Goal: Task Accomplishment & Management: Use online tool/utility

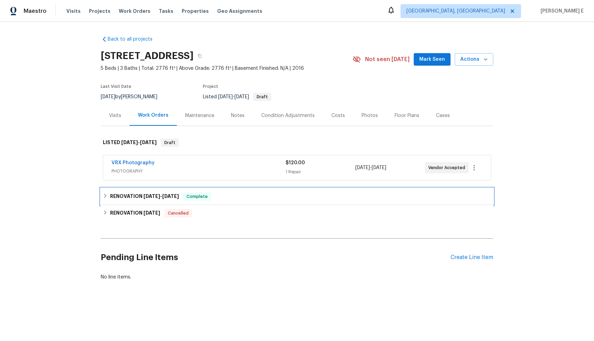
click at [201, 200] on span "Complete" at bounding box center [197, 196] width 27 height 7
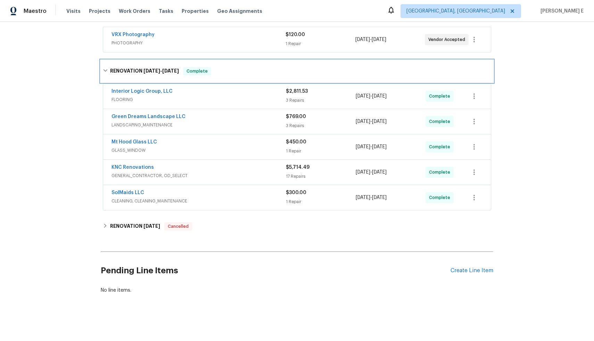
scroll to position [116, 0]
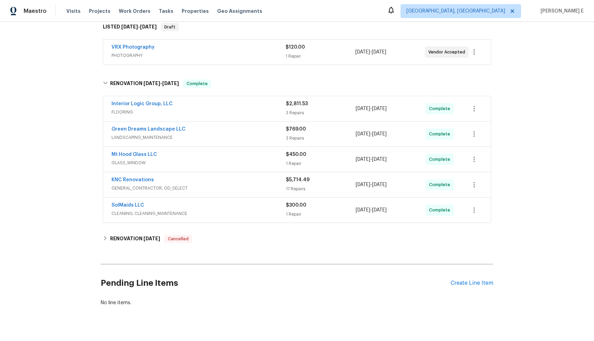
click at [215, 205] on div "SolMaids LLC" at bounding box center [198, 206] width 174 height 8
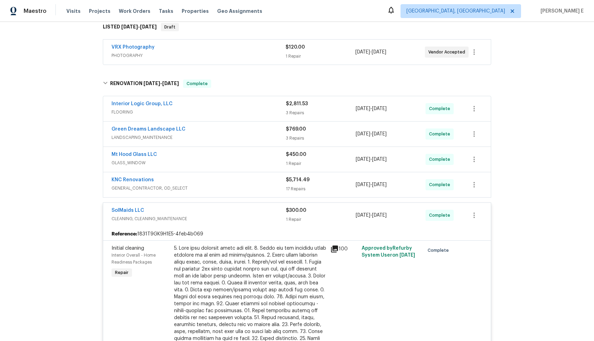
click at [218, 181] on div "KNC Renovations" at bounding box center [198, 180] width 174 height 8
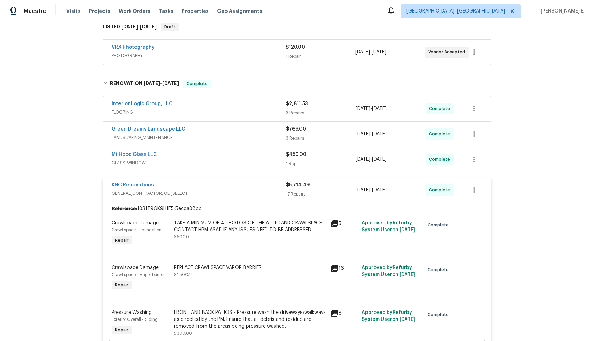
click at [218, 156] on div "Mt Hood Glass LLC" at bounding box center [198, 155] width 174 height 8
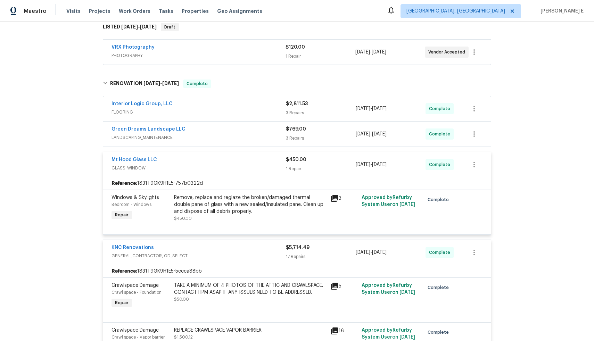
click at [221, 129] on div "Green Dreams Landscape LLC" at bounding box center [198, 130] width 174 height 8
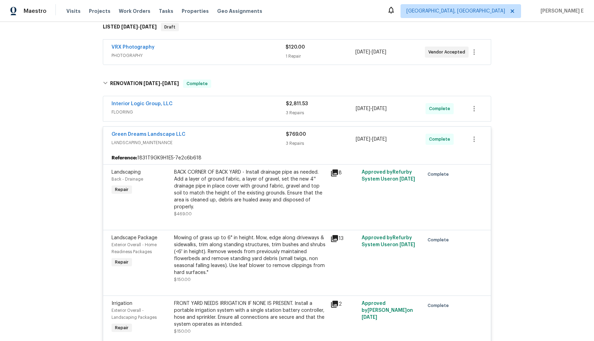
click at [226, 108] on div "Interior Logic Group, LLC" at bounding box center [198, 104] width 174 height 8
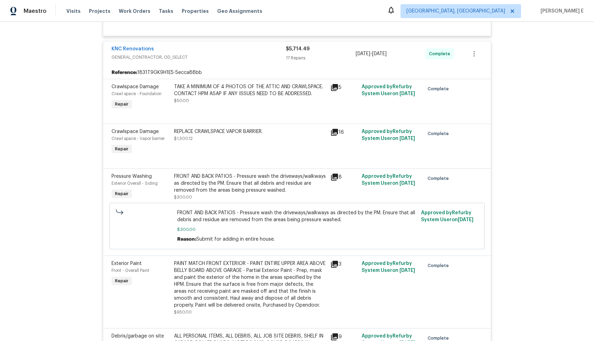
scroll to position [0, 0]
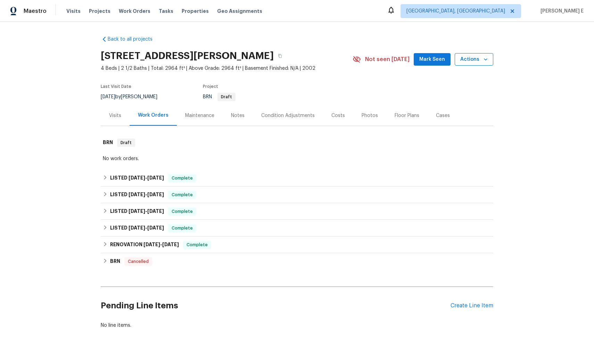
click at [471, 63] on span "Actions" at bounding box center [473, 59] width 27 height 9
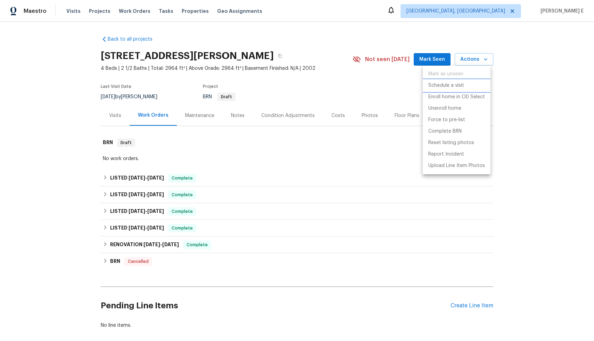
click at [468, 86] on li "Schedule a visit" at bounding box center [456, 85] width 68 height 11
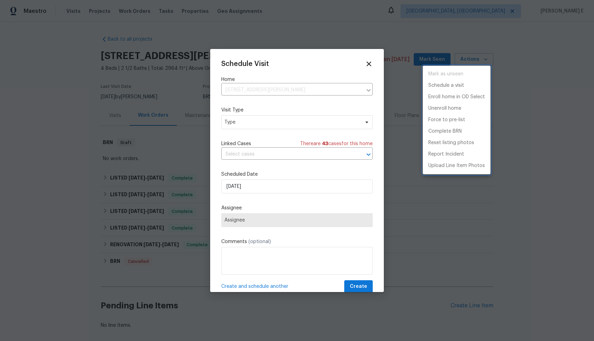
click at [274, 122] on div at bounding box center [297, 170] width 594 height 341
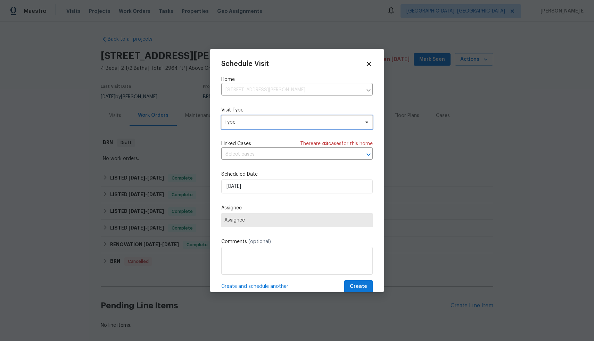
click at [274, 122] on span "Type" at bounding box center [291, 122] width 135 height 7
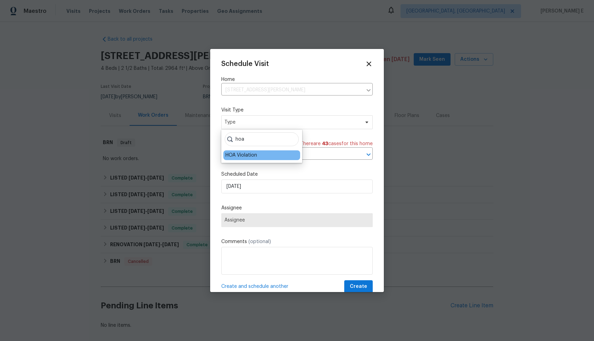
type input "hoa"
click at [251, 155] on div "HOA Violation" at bounding box center [241, 155] width 32 height 7
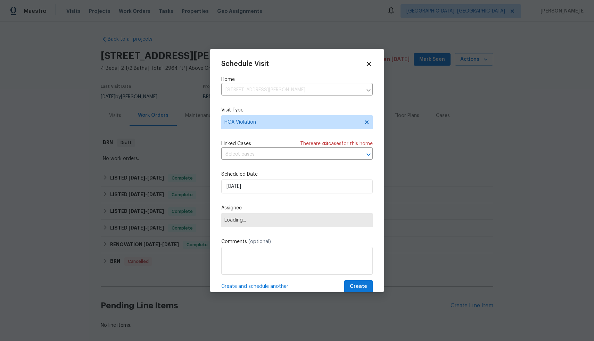
click at [251, 155] on input "text" at bounding box center [287, 154] width 132 height 11
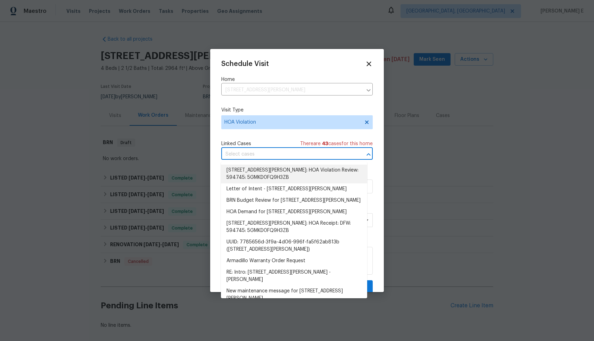
click at [295, 174] on li "1114 McCormick Street, Garland, TX 75040: HOA Violation Review: 594745: 5GMKD0F…" at bounding box center [294, 174] width 146 height 19
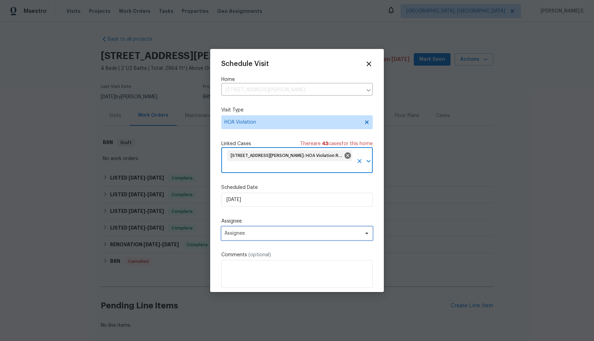
click at [274, 236] on span "Assignee" at bounding box center [292, 233] width 136 height 6
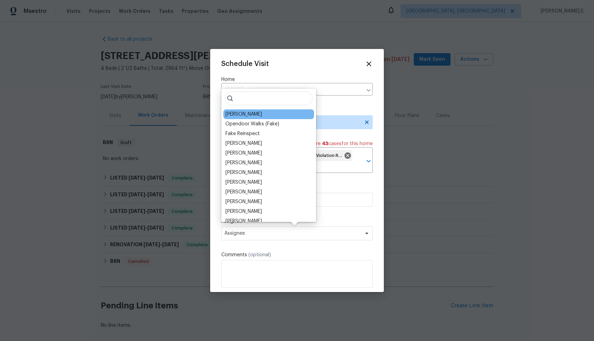
click at [267, 115] on div "Brad Limes" at bounding box center [268, 114] width 91 height 10
click at [251, 112] on div "Brad Limes" at bounding box center [268, 114] width 91 height 10
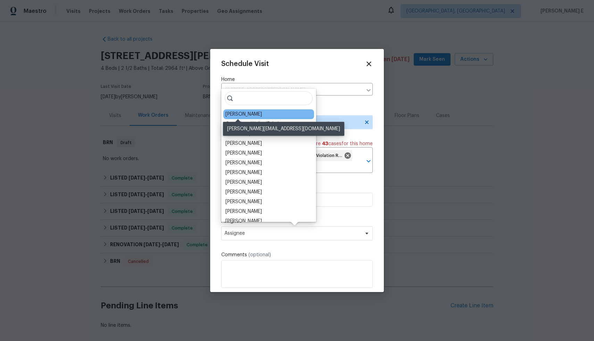
click at [238, 114] on div "Brad Limes" at bounding box center [243, 114] width 36 height 7
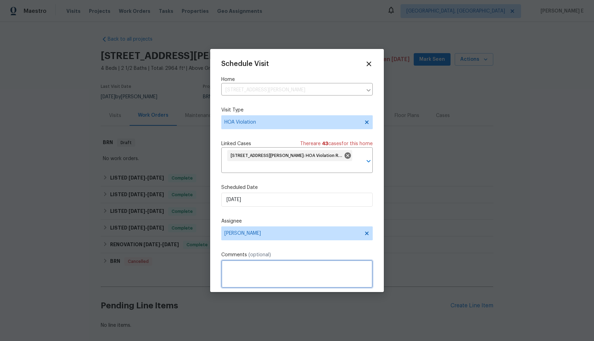
click at [279, 279] on textarea at bounding box center [296, 274] width 151 height 28
paste textarea "Please remove the unsightly item from public view."
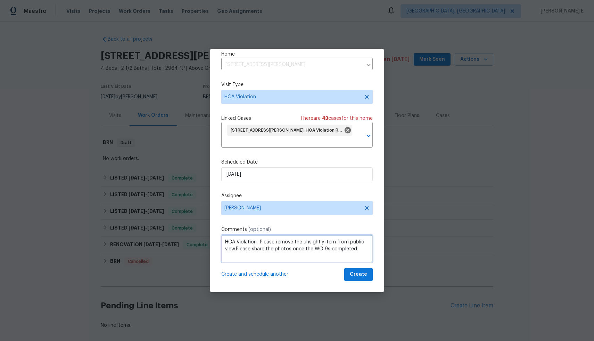
type textarea "HOA Violation- Please remove the unsightly item from public view.Please share t…"
click at [353, 275] on span "Create" at bounding box center [358, 274] width 17 height 9
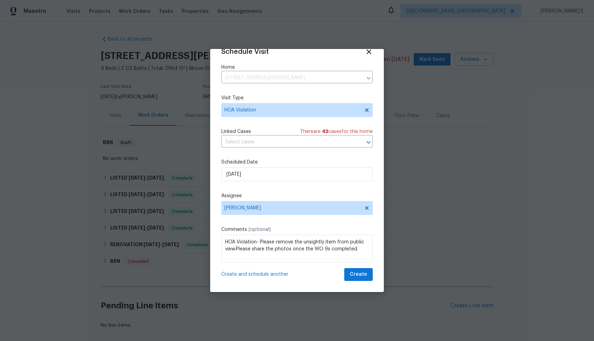
scroll to position [12, 0]
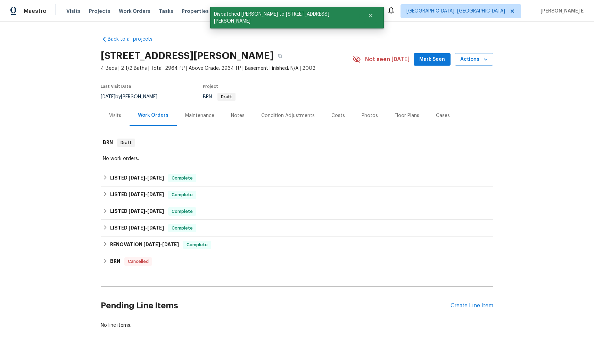
click at [118, 115] on div "Visits" at bounding box center [115, 115] width 29 height 20
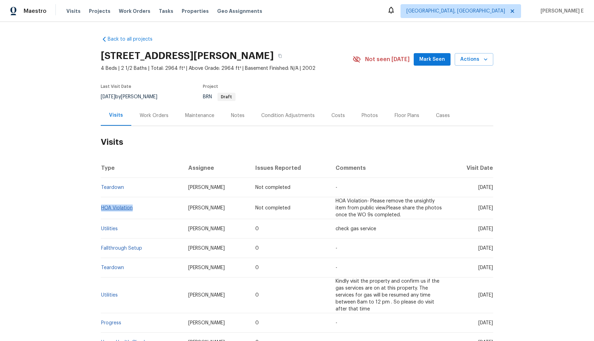
drag, startPoint x: 131, startPoint y: 207, endPoint x: 100, endPoint y: 209, distance: 31.3
click at [101, 209] on td "HOA Violation" at bounding box center [142, 208] width 82 height 22
copy link "HOA Violation"
